Goal: Task Accomplishment & Management: Manage account settings

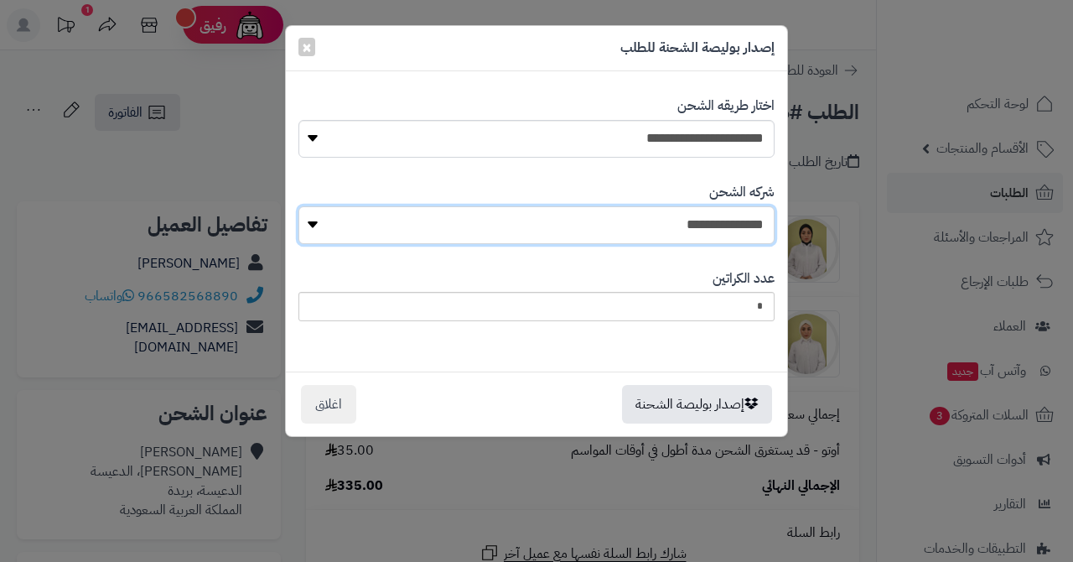
click at [636, 221] on select "**********" at bounding box center [536, 225] width 476 height 38
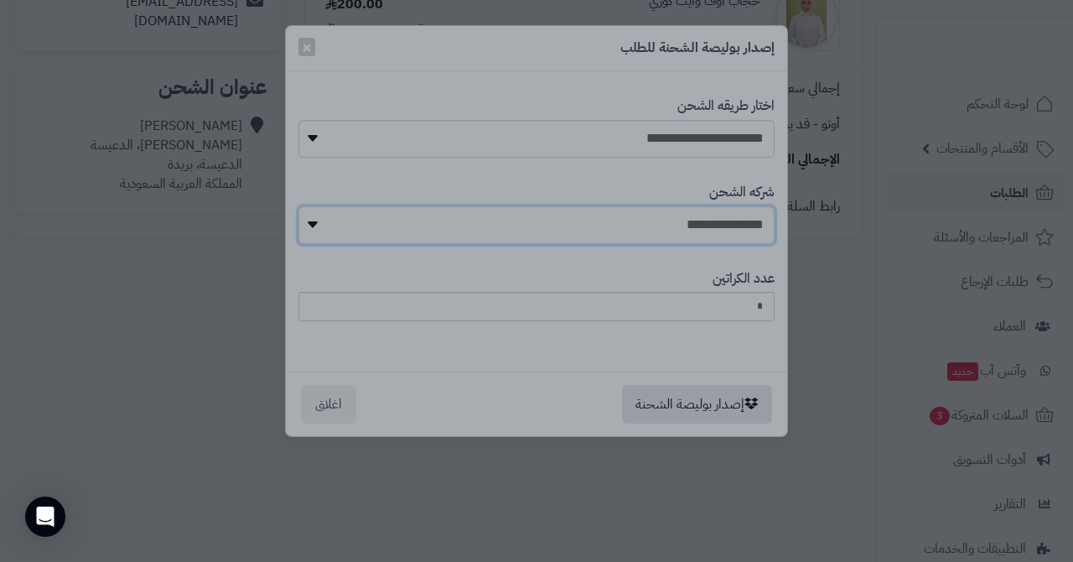
select select "****"
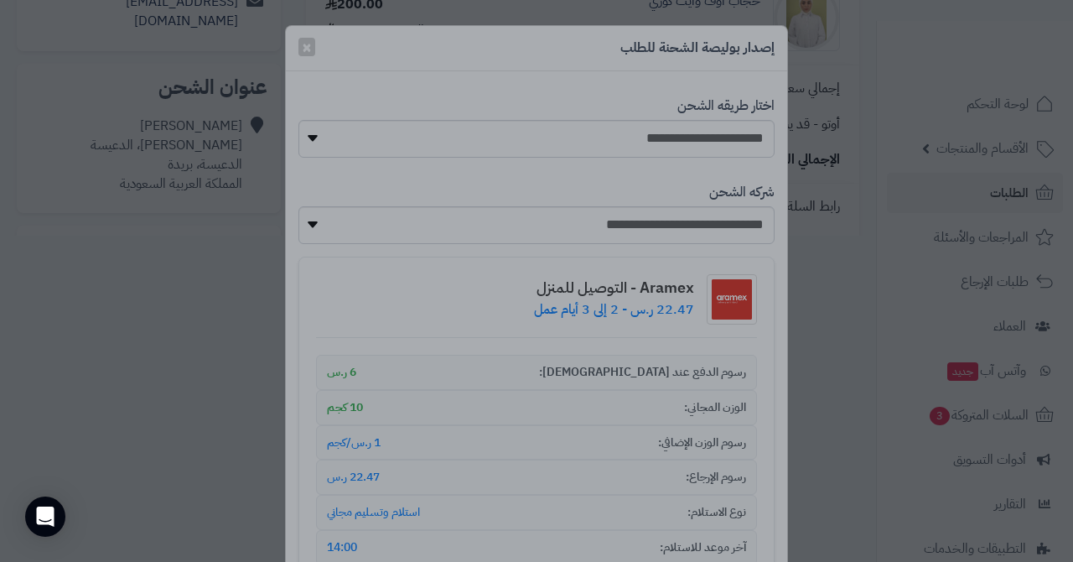
click at [584, 39] on div at bounding box center [536, 281] width 1073 height 562
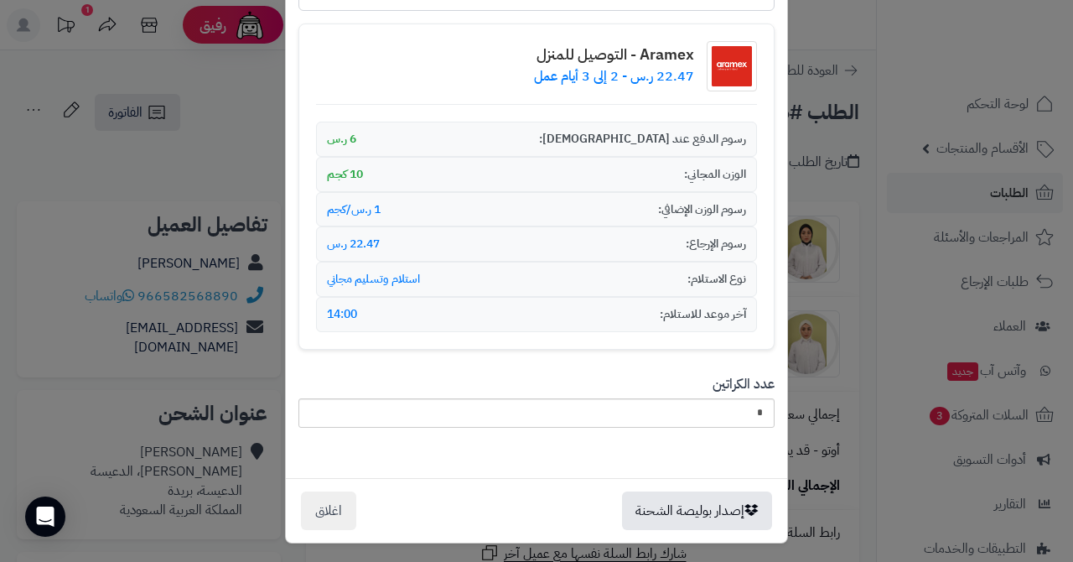
scroll to position [232, 0]
click at [672, 504] on button "إصدار بوليصة الشحنة" at bounding box center [697, 510] width 150 height 39
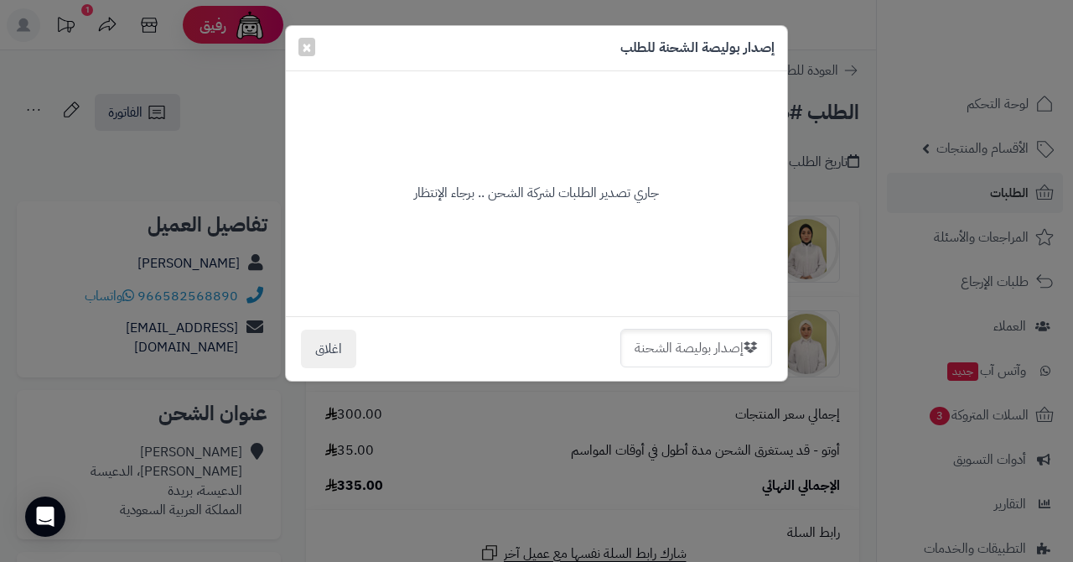
scroll to position [0, 0]
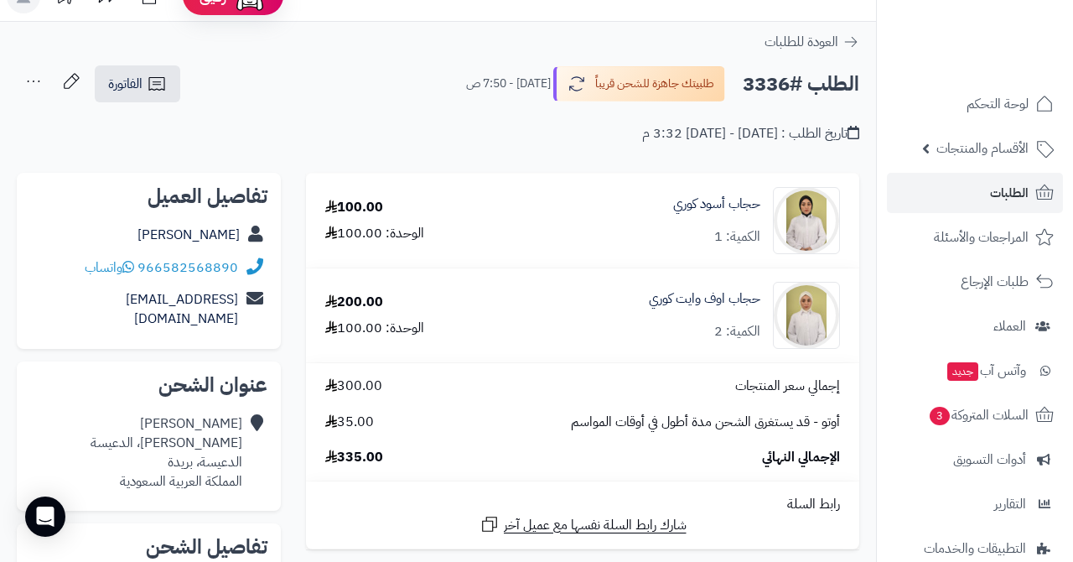
scroll to position [18, 0]
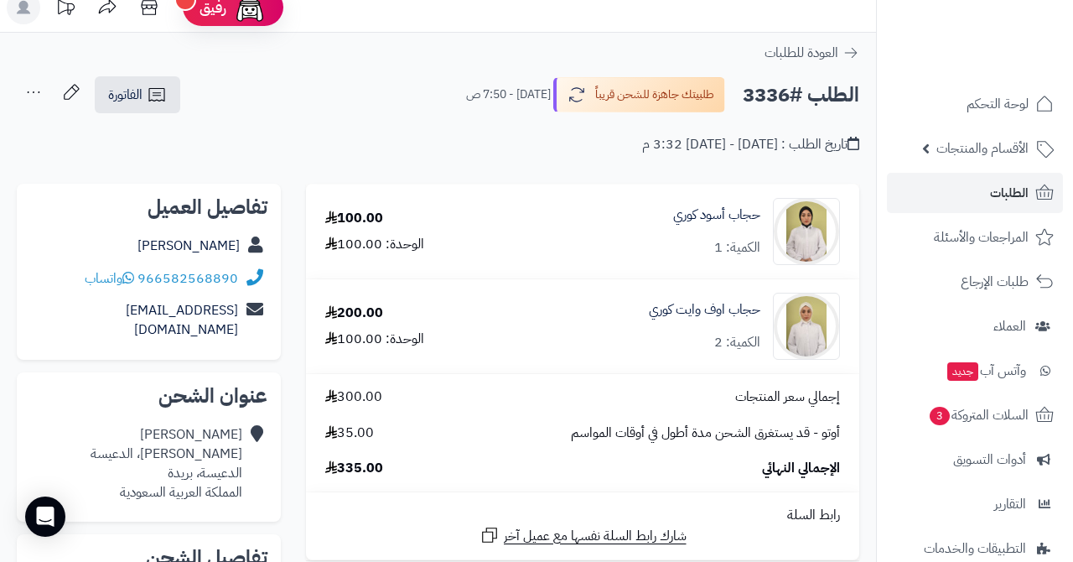
click at [975, 191] on link "الطلبات" at bounding box center [975, 193] width 176 height 40
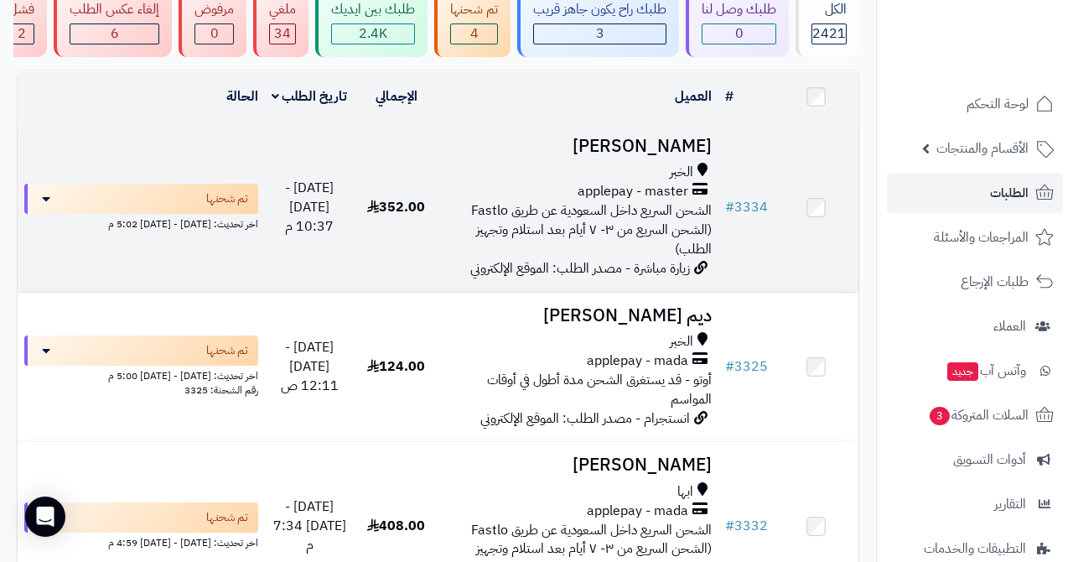
scroll to position [232, 0]
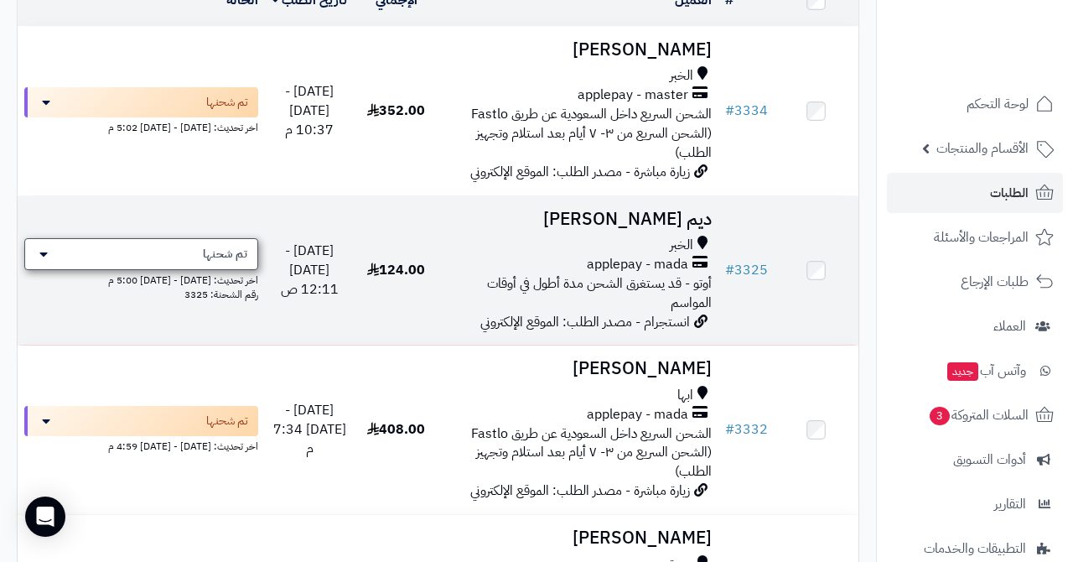
click at [189, 252] on div "تم شحنها" at bounding box center [141, 254] width 234 height 32
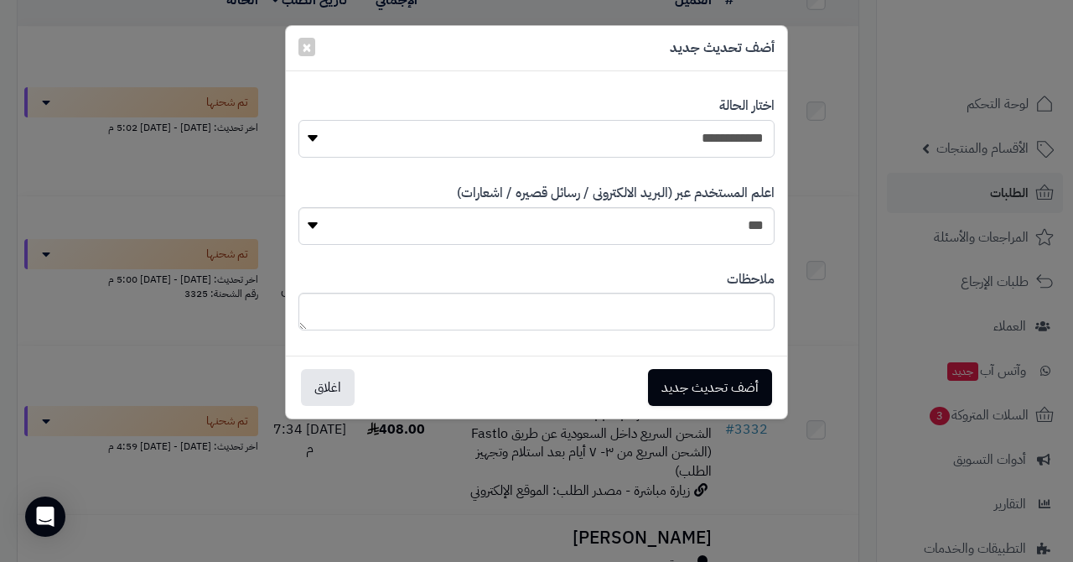
select select "*"
click at [677, 380] on button "أضف تحديث جديد" at bounding box center [710, 386] width 124 height 37
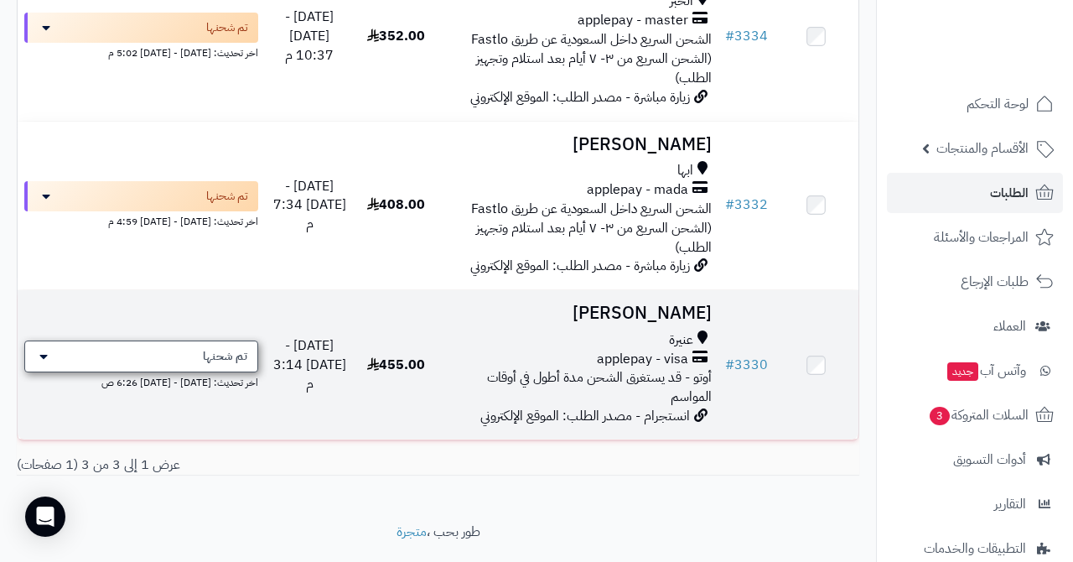
scroll to position [336, 0]
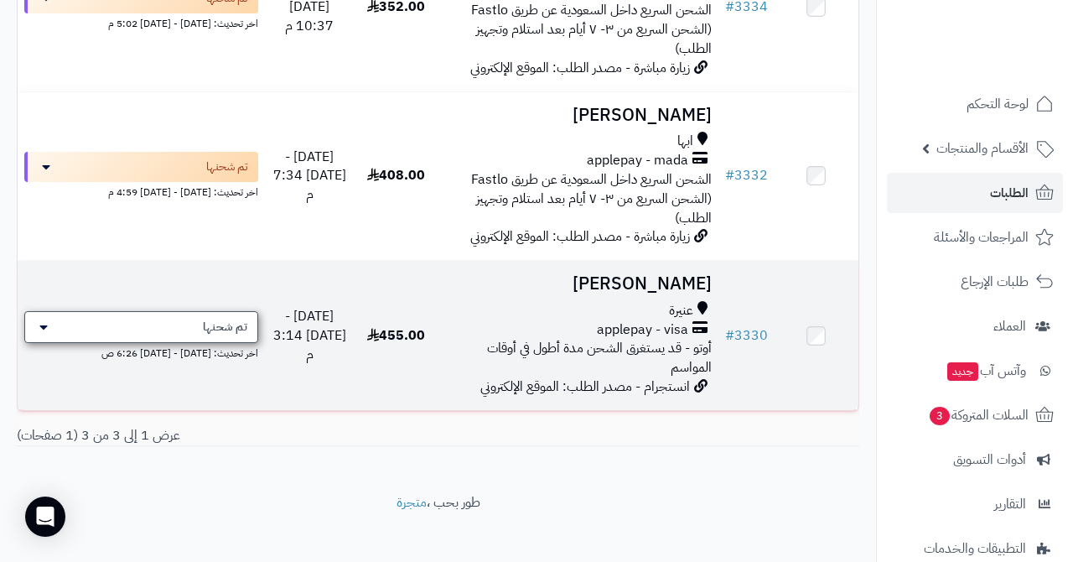
click at [205, 314] on div "تم شحنها" at bounding box center [141, 327] width 234 height 32
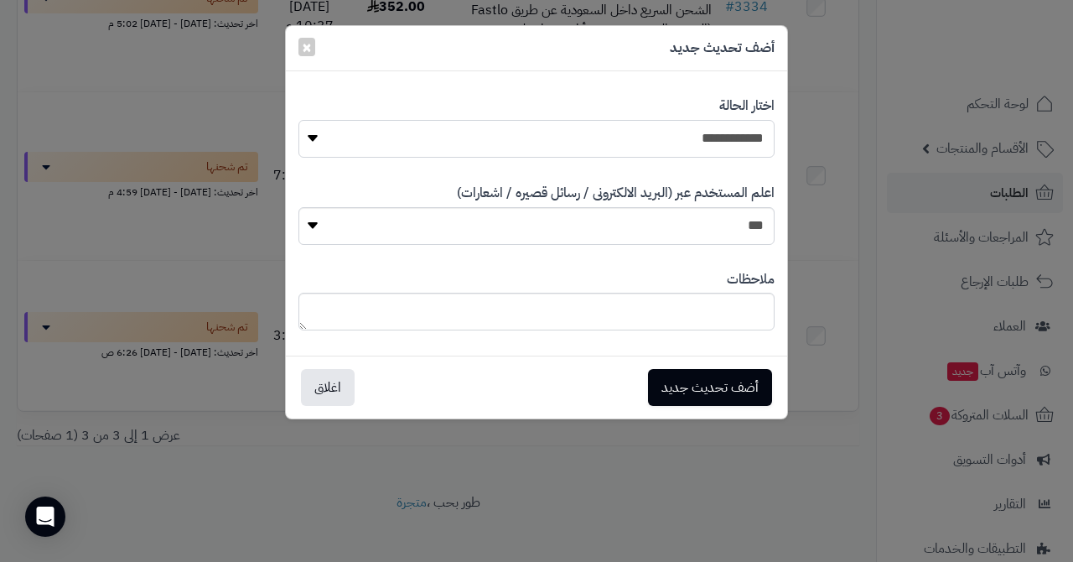
select select "*"
click at [670, 372] on button "أضف تحديث جديد" at bounding box center [710, 386] width 124 height 37
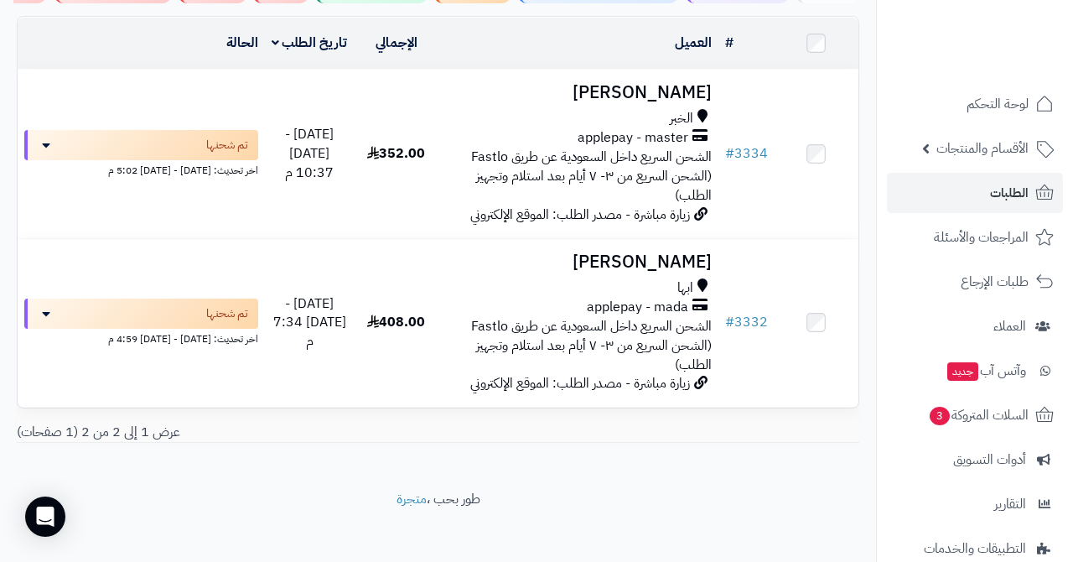
scroll to position [189, 0]
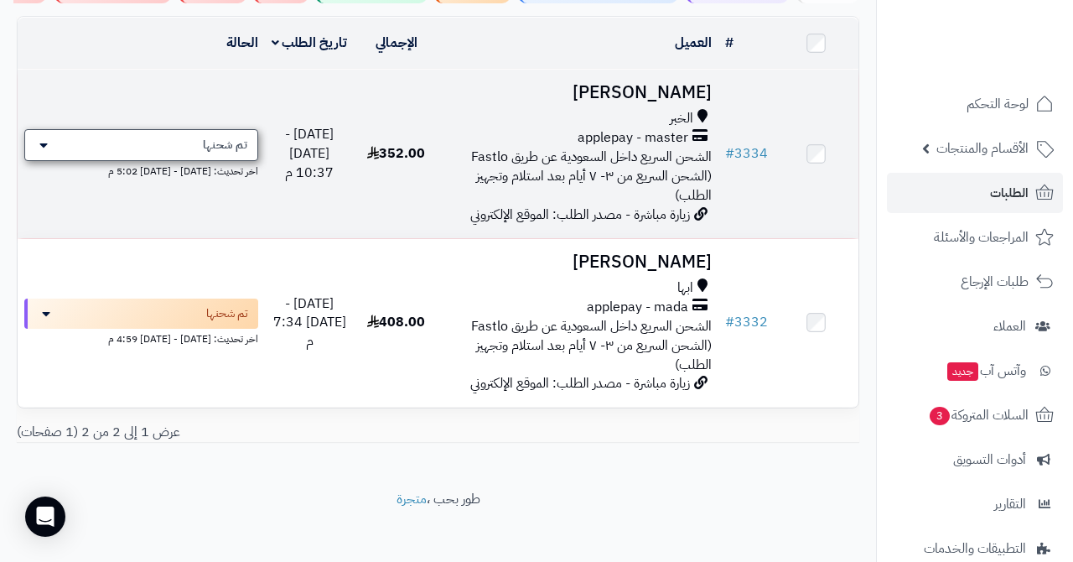
click at [174, 140] on div "تم شحنها" at bounding box center [141, 145] width 234 height 32
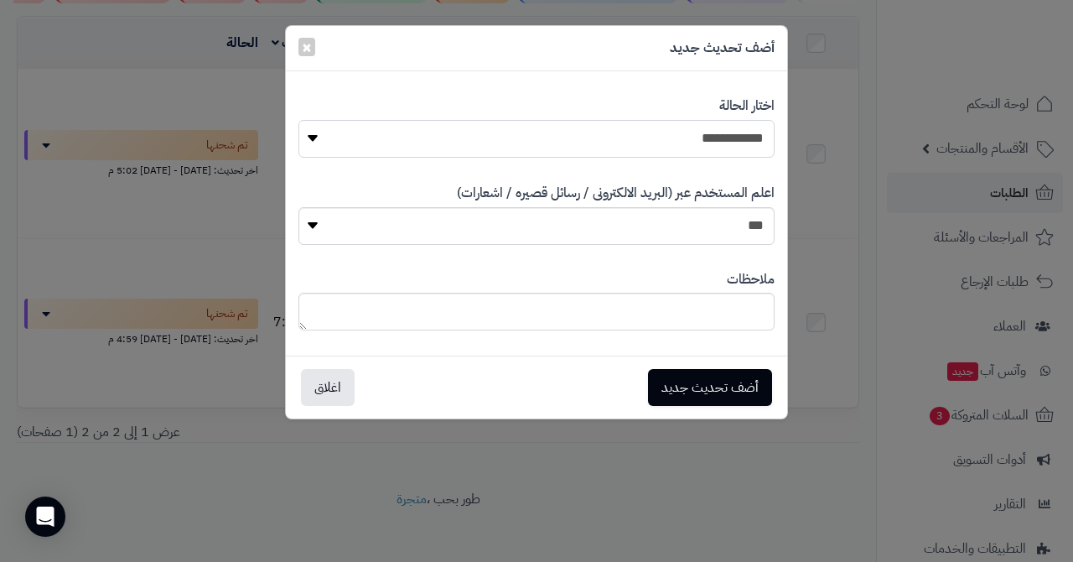
select select "*"
click at [713, 384] on button "أضف تحديث جديد" at bounding box center [710, 386] width 124 height 37
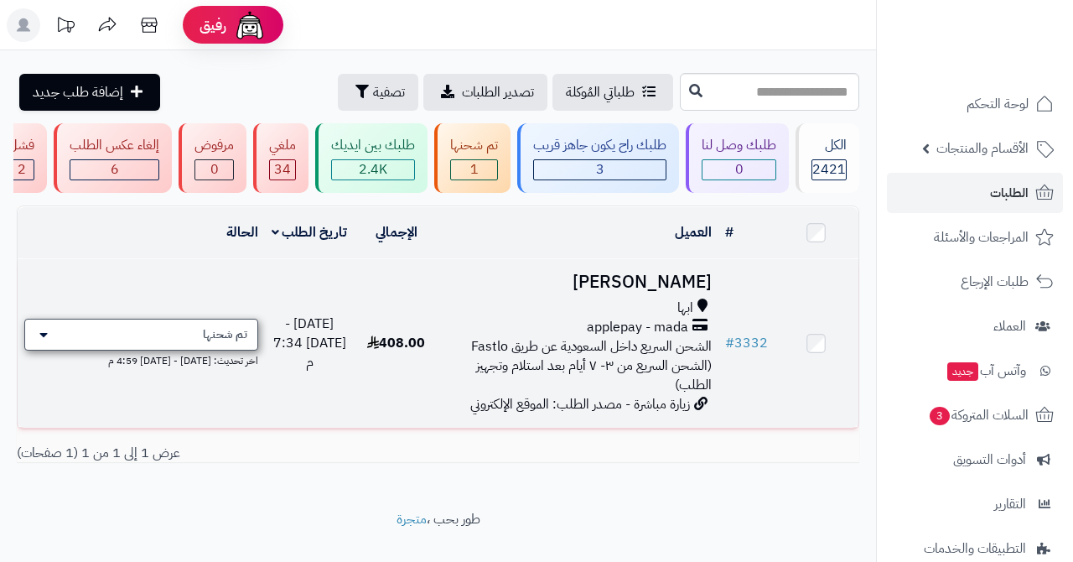
click at [168, 329] on div "تم شحنها" at bounding box center [141, 335] width 234 height 32
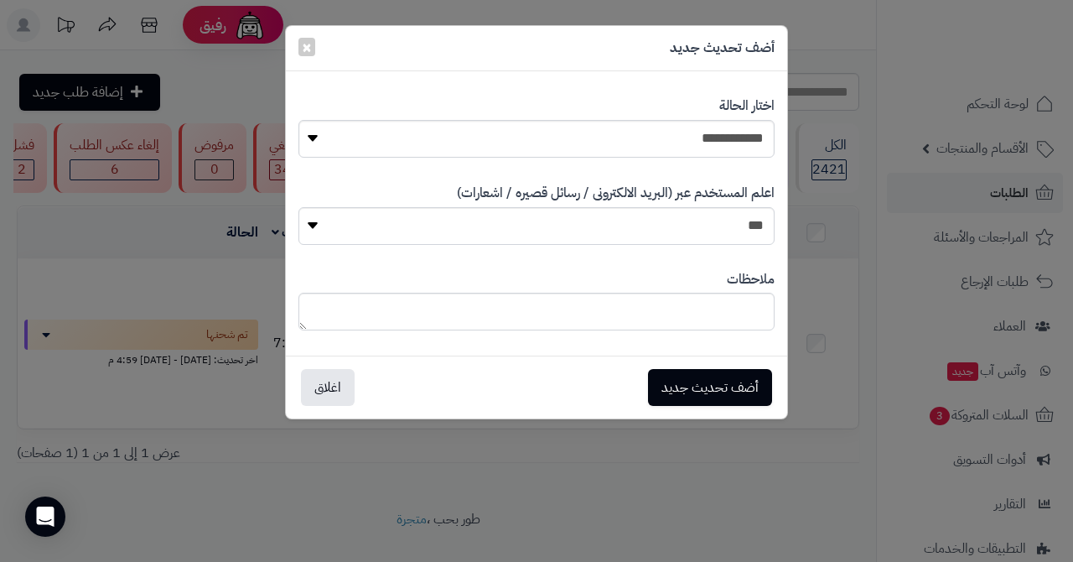
scroll to position [24, 0]
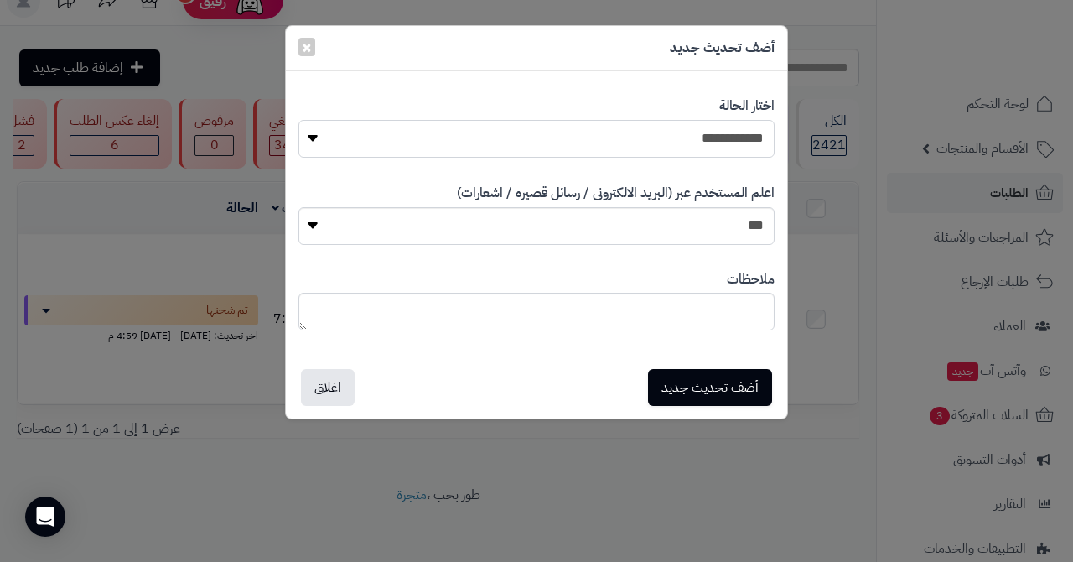
select select "*"
click at [692, 386] on button "أضف تحديث جديد" at bounding box center [710, 386] width 124 height 37
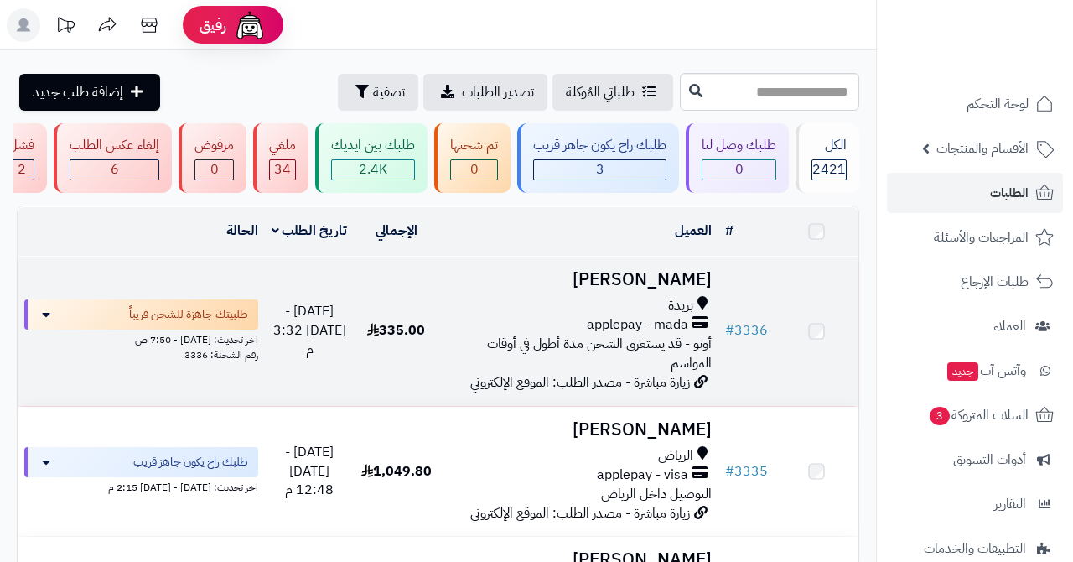
click at [568, 270] on h3 "[PERSON_NAME]" at bounding box center [578, 279] width 267 height 19
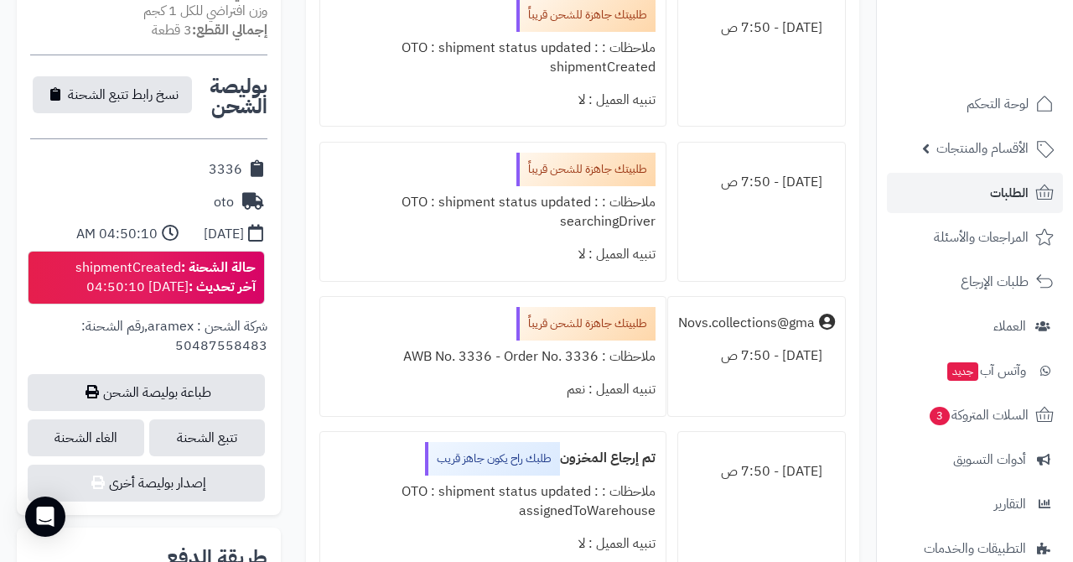
scroll to position [677, 0]
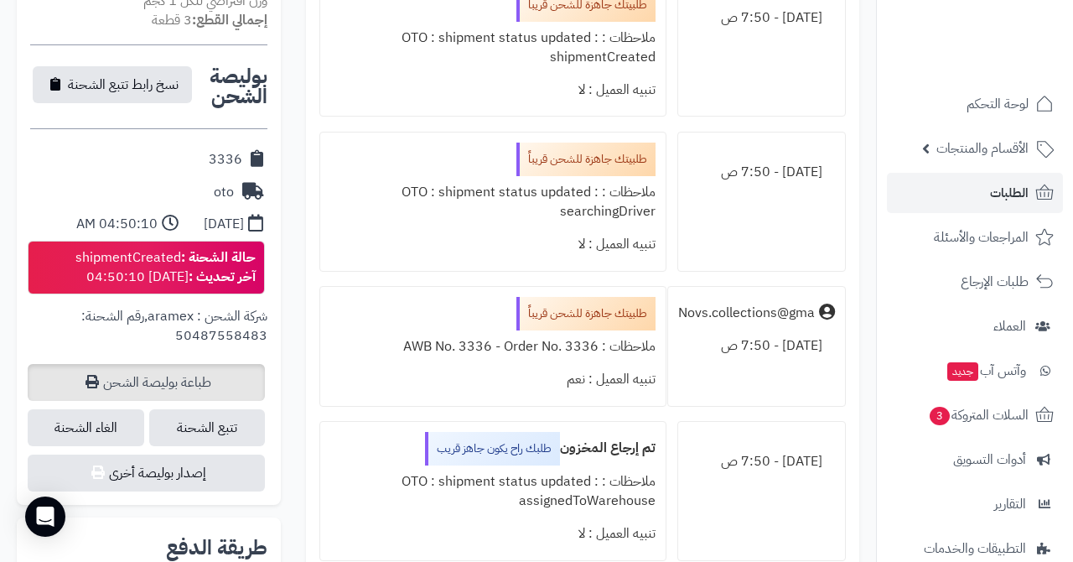
click at [191, 372] on link "طباعة بوليصة الشحن" at bounding box center [146, 382] width 237 height 37
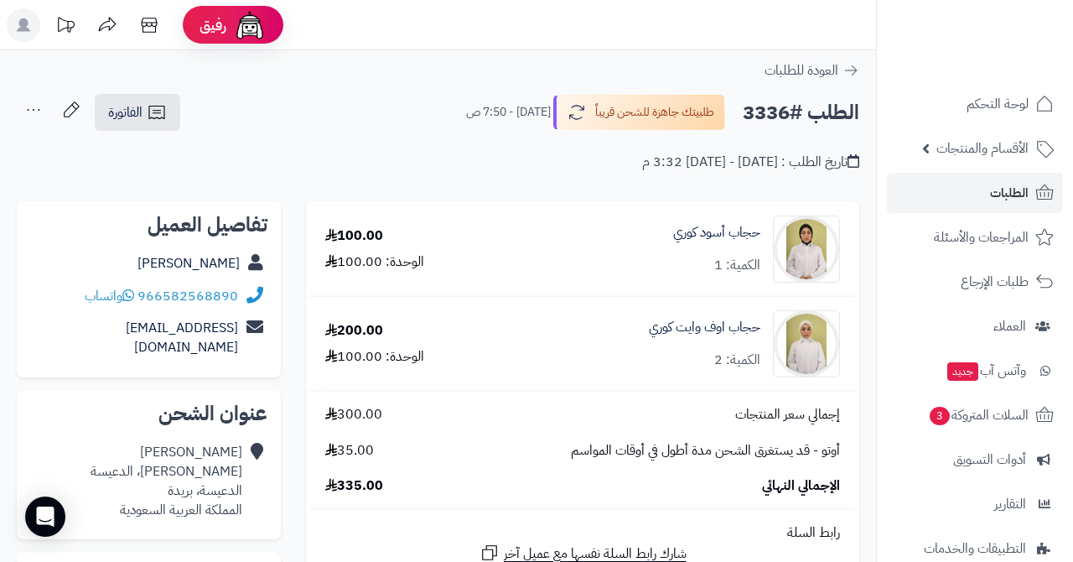
scroll to position [0, 0]
click at [994, 189] on span "الطلبات" at bounding box center [1009, 192] width 39 height 23
